Goal: Find specific page/section: Find specific page/section

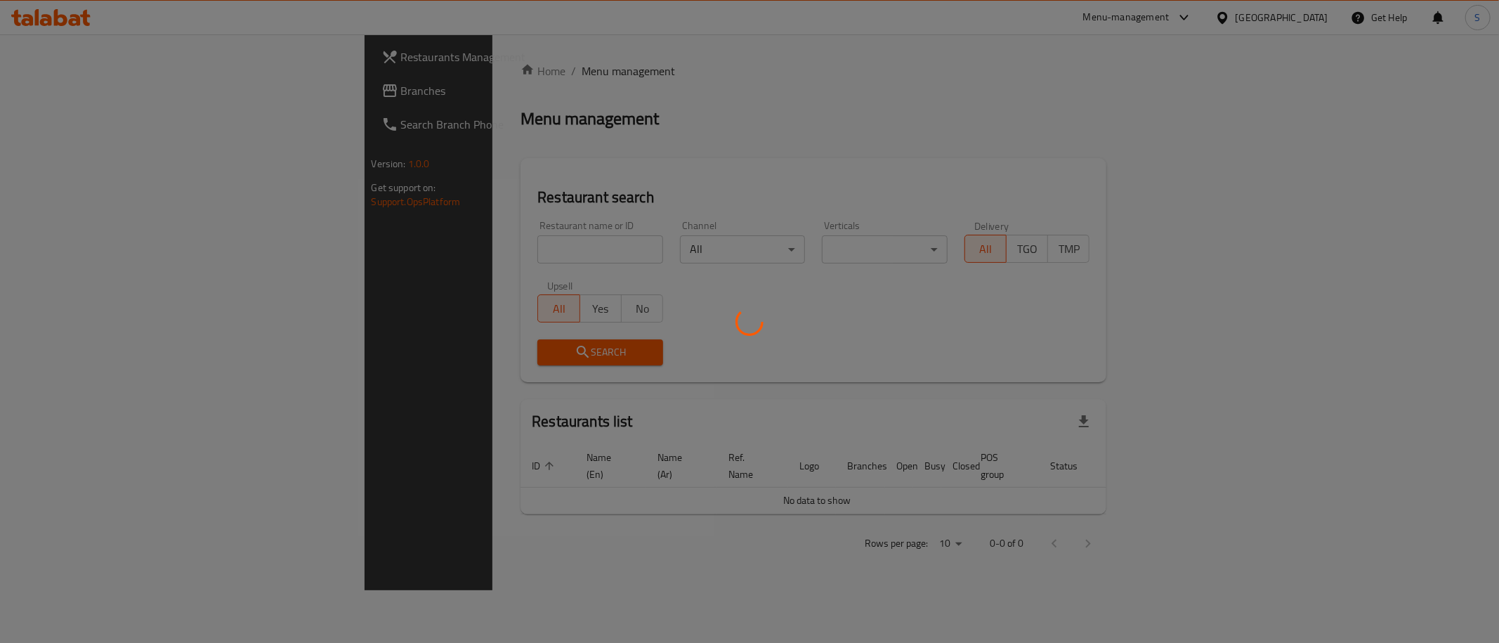
click at [308, 225] on div at bounding box center [749, 321] width 1499 height 643
click at [344, 247] on div at bounding box center [749, 321] width 1499 height 643
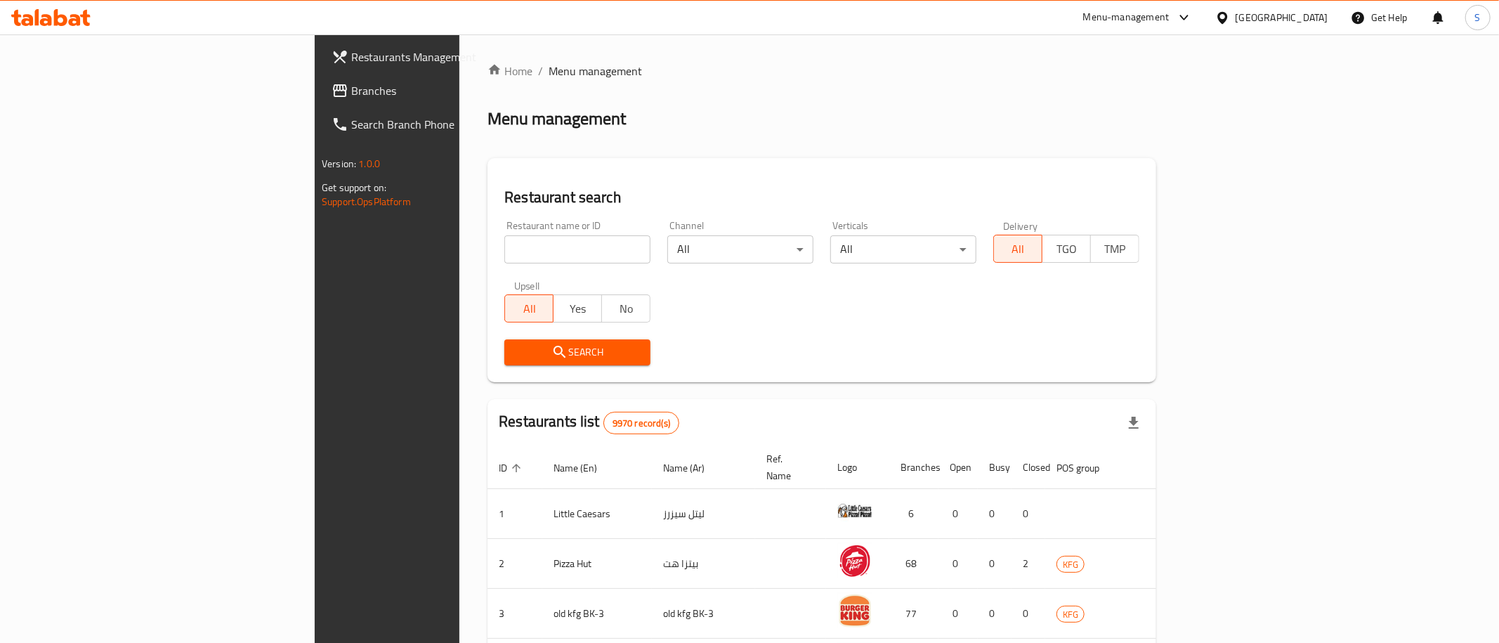
click at [564, 237] on input "search" at bounding box center [577, 249] width 146 height 28
paste input "Bait Al Jedder"
type input "Bait Al Jedder"
click button "Search" at bounding box center [577, 352] width 146 height 26
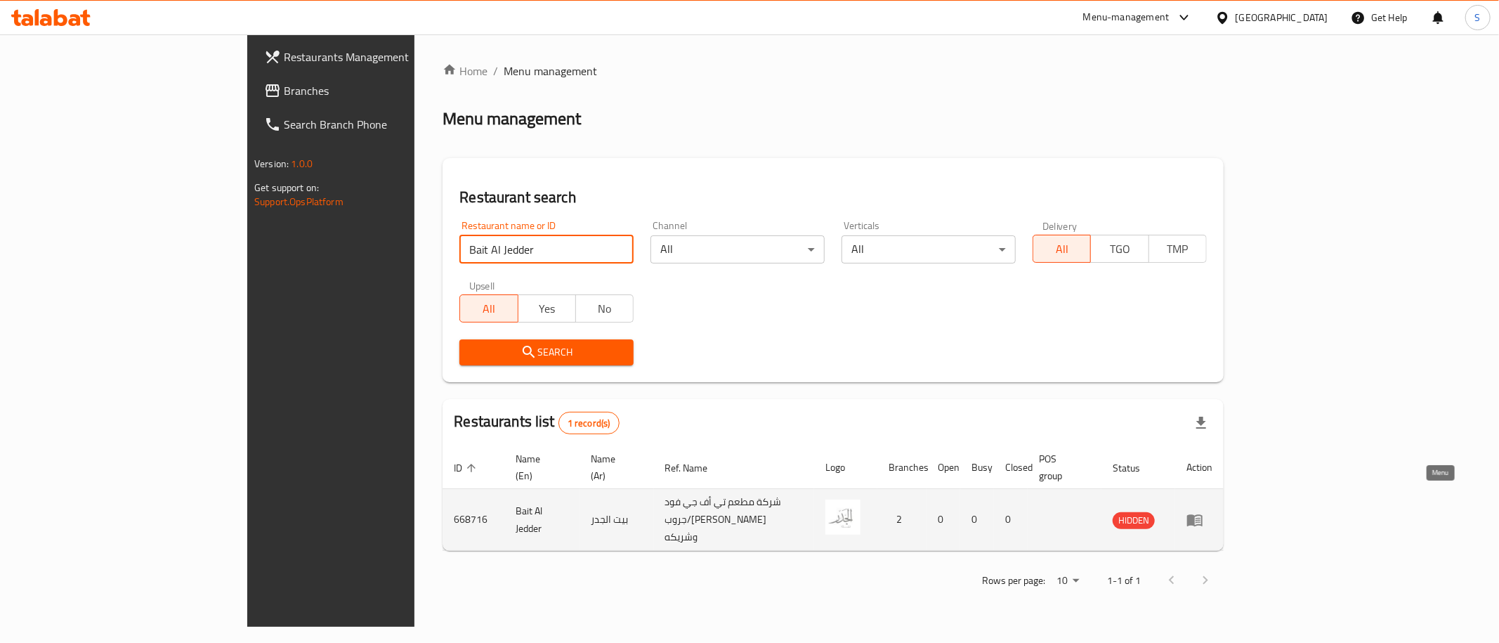
click at [1202, 514] on icon "enhanced table" at bounding box center [1194, 520] width 15 height 12
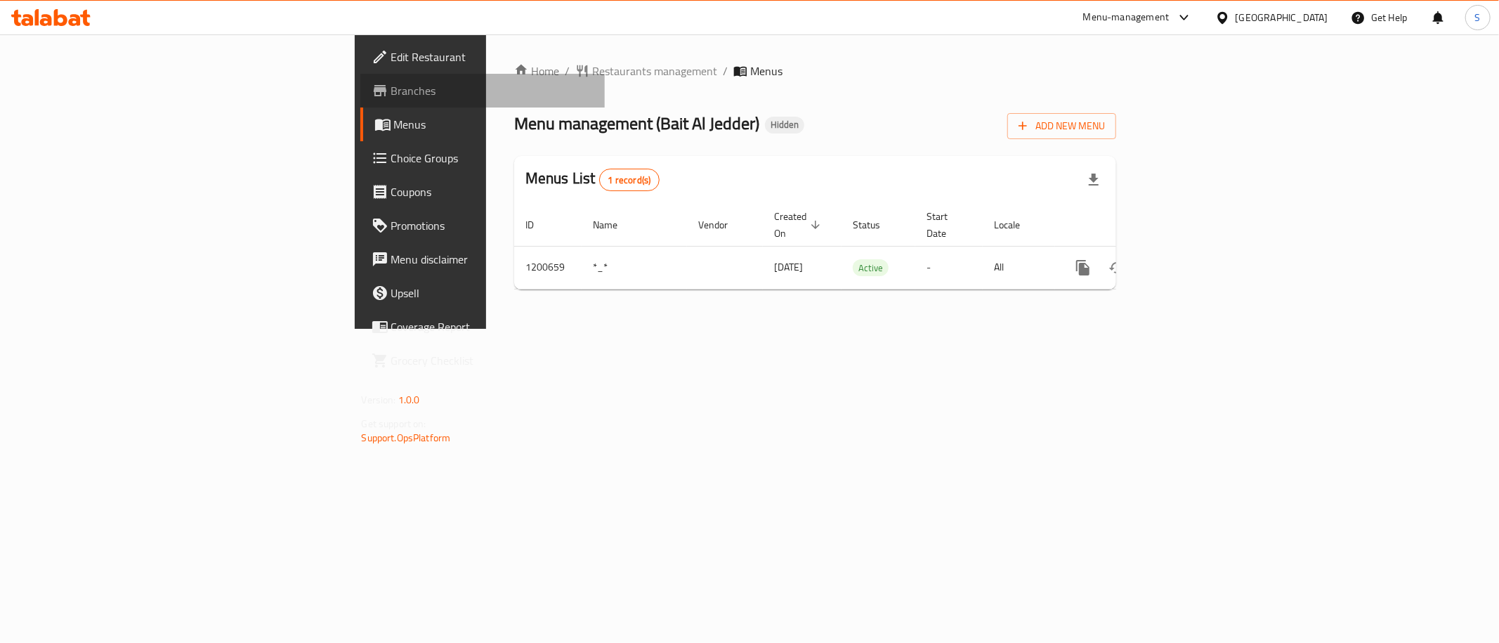
click at [391, 90] on span "Branches" at bounding box center [492, 90] width 202 height 17
